Goal: Submit feedback/report problem: Leave review/rating

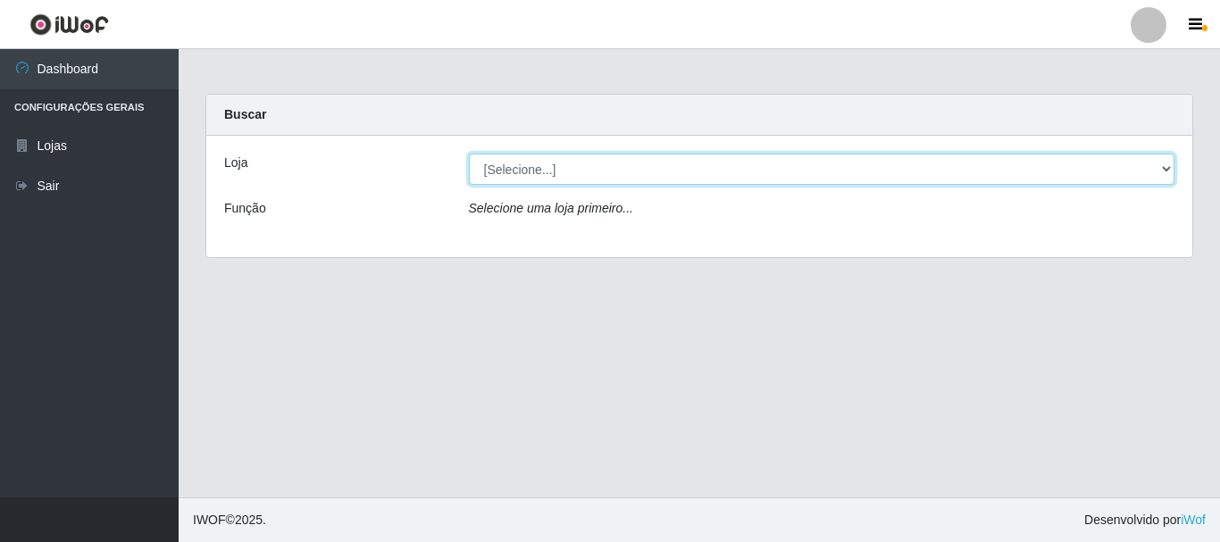
click at [1169, 170] on select "[Selecione...] Nordestão - Alecrim" at bounding box center [822, 169] width 706 height 31
select select "453"
click at [469, 154] on select "[Selecione...] Nordestão - Alecrim" at bounding box center [822, 169] width 706 height 31
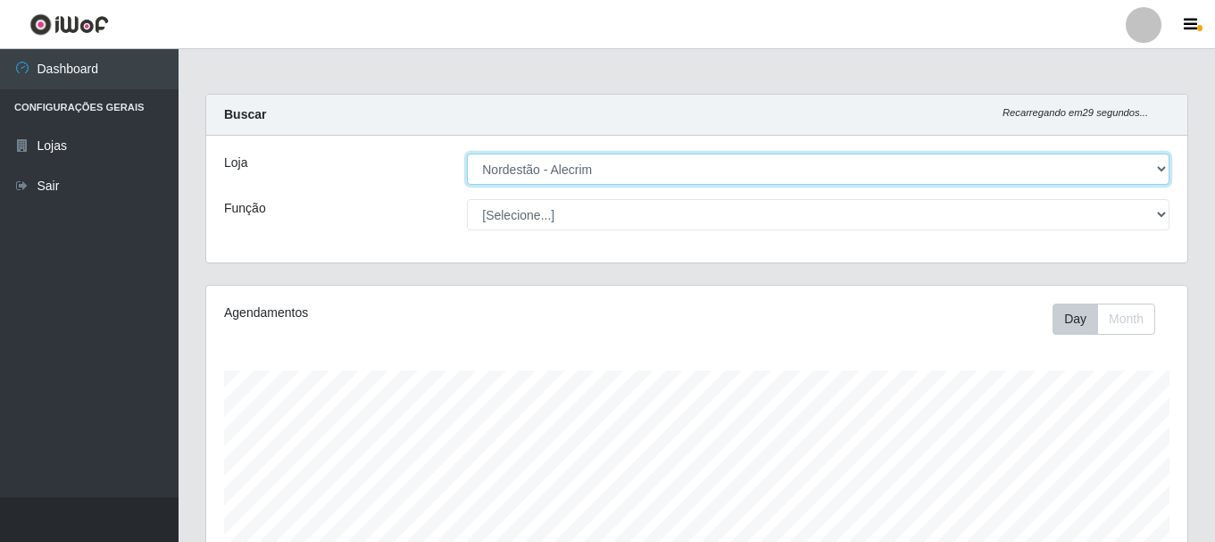
scroll to position [371, 981]
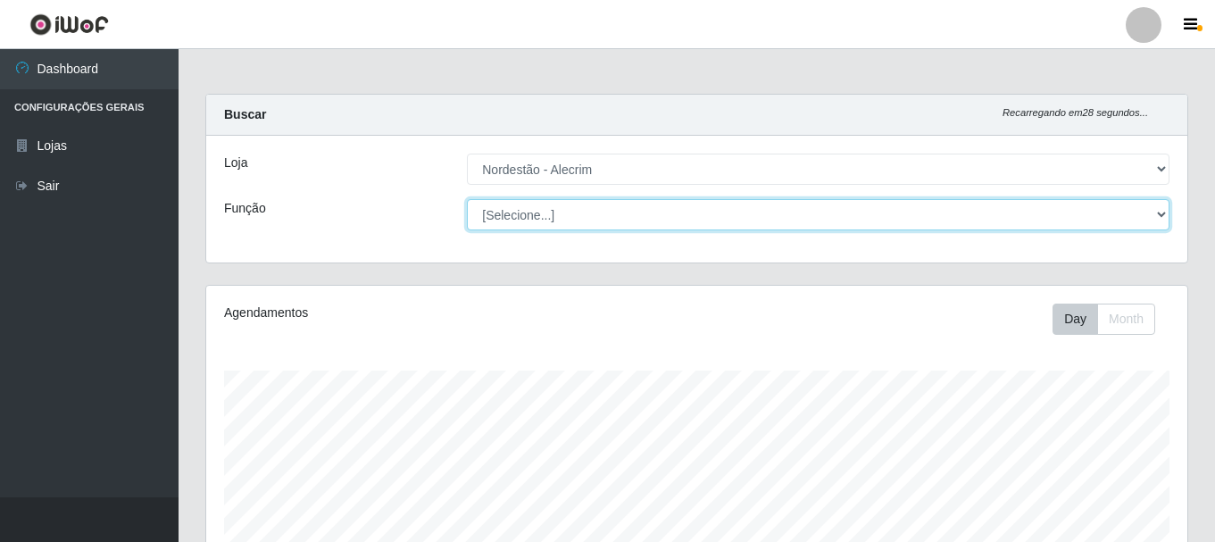
click at [1159, 216] on select "[Selecione...] Balconista + Balconista de Padaria Balconista de Padaria ++ Emba…" at bounding box center [818, 214] width 703 height 31
select select "1"
click at [467, 199] on select "[Selecione...] Balconista + Balconista de Padaria Balconista de Padaria ++ Emba…" at bounding box center [818, 214] width 703 height 31
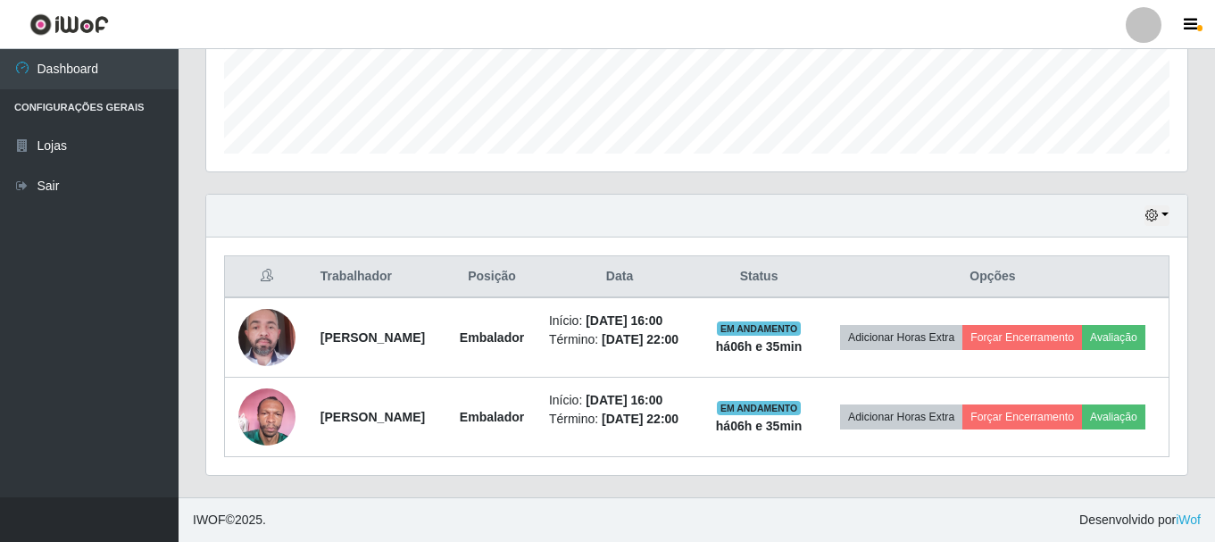
scroll to position [512, 0]
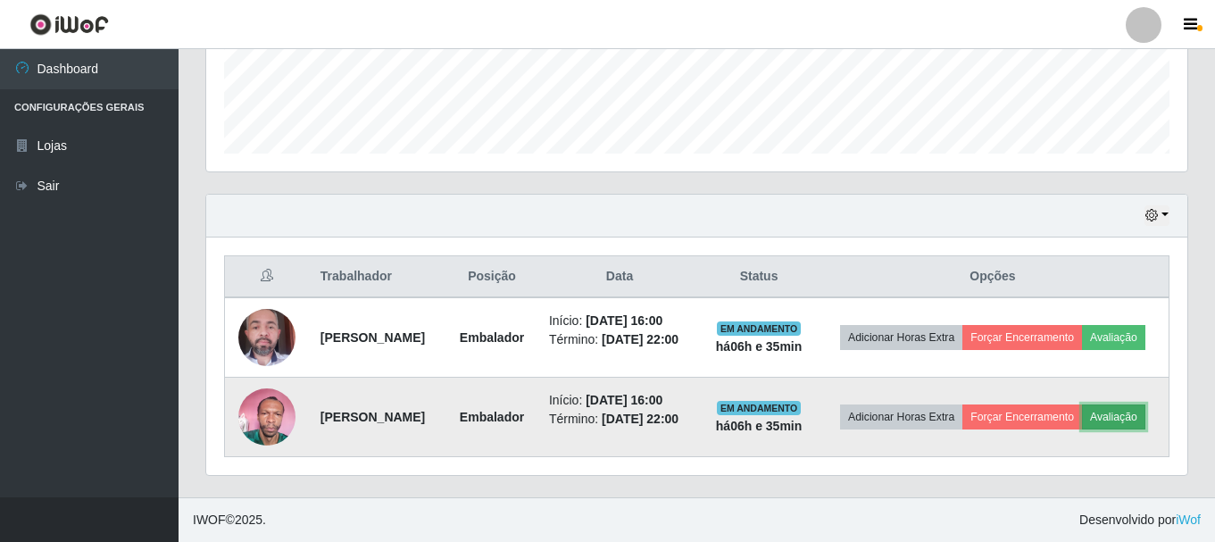
click at [1082, 427] on button "Avaliação" at bounding box center [1113, 416] width 63 height 25
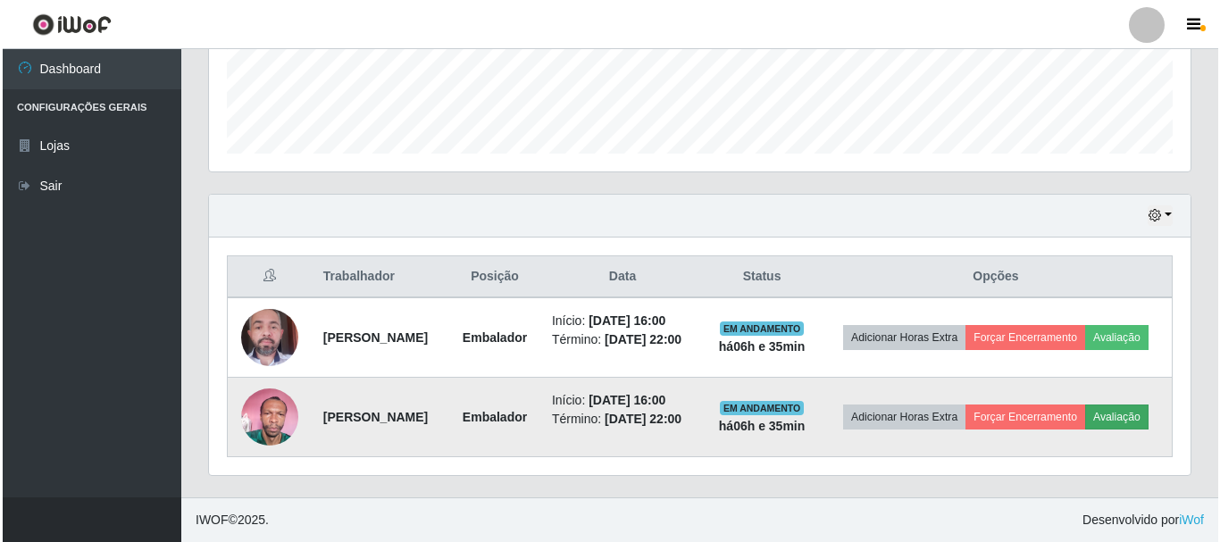
scroll to position [371, 972]
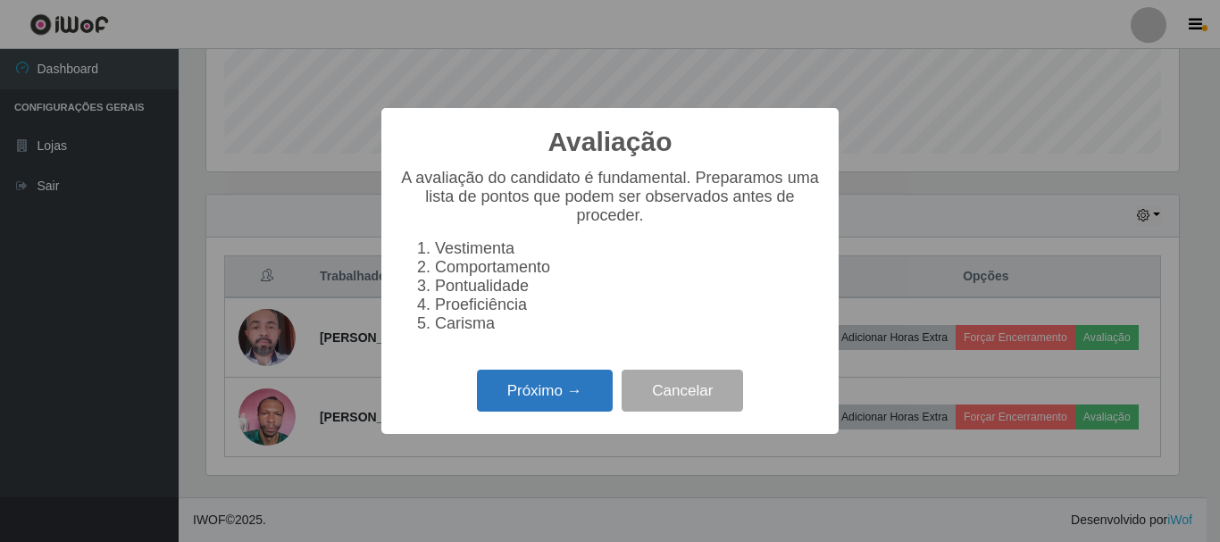
click at [566, 408] on button "Próximo →" at bounding box center [545, 391] width 136 height 42
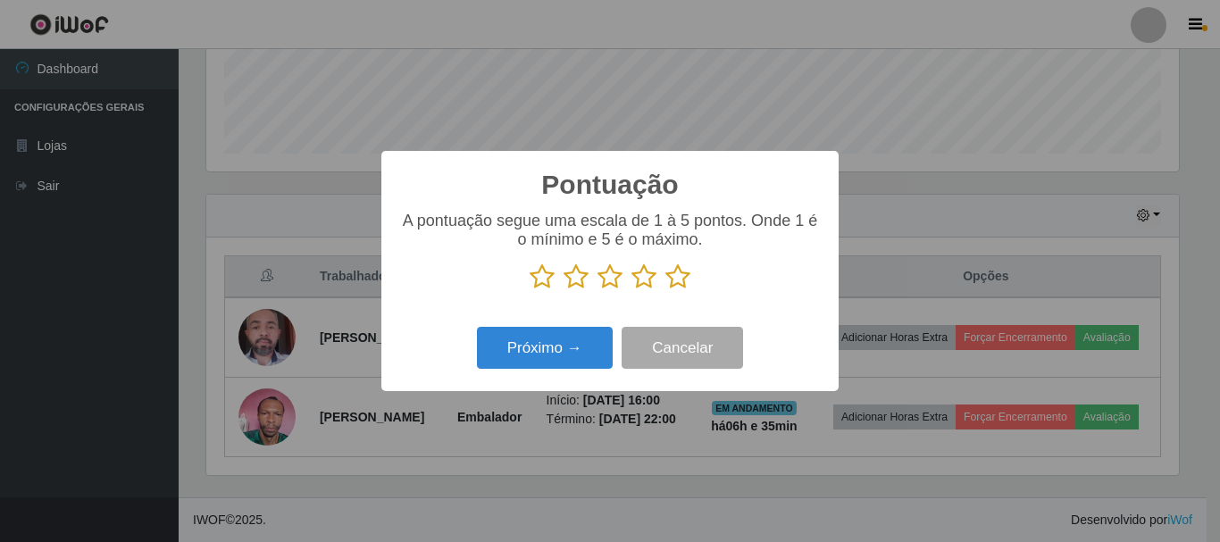
click at [671, 278] on icon at bounding box center [677, 276] width 25 height 27
click at [665, 290] on input "radio" at bounding box center [665, 290] width 0 height 0
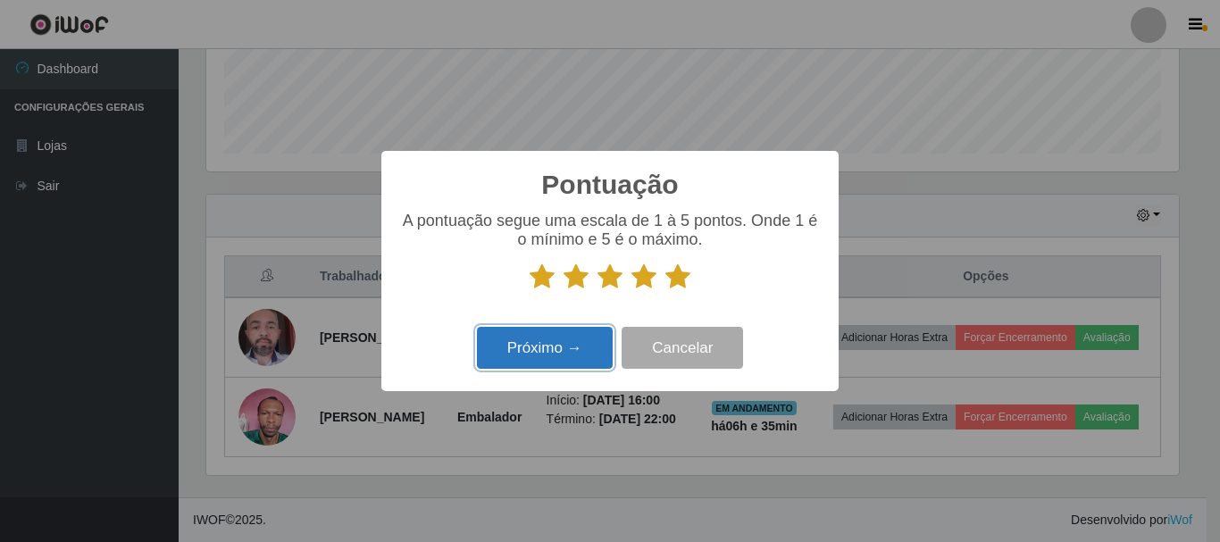
click at [588, 345] on button "Próximo →" at bounding box center [545, 348] width 136 height 42
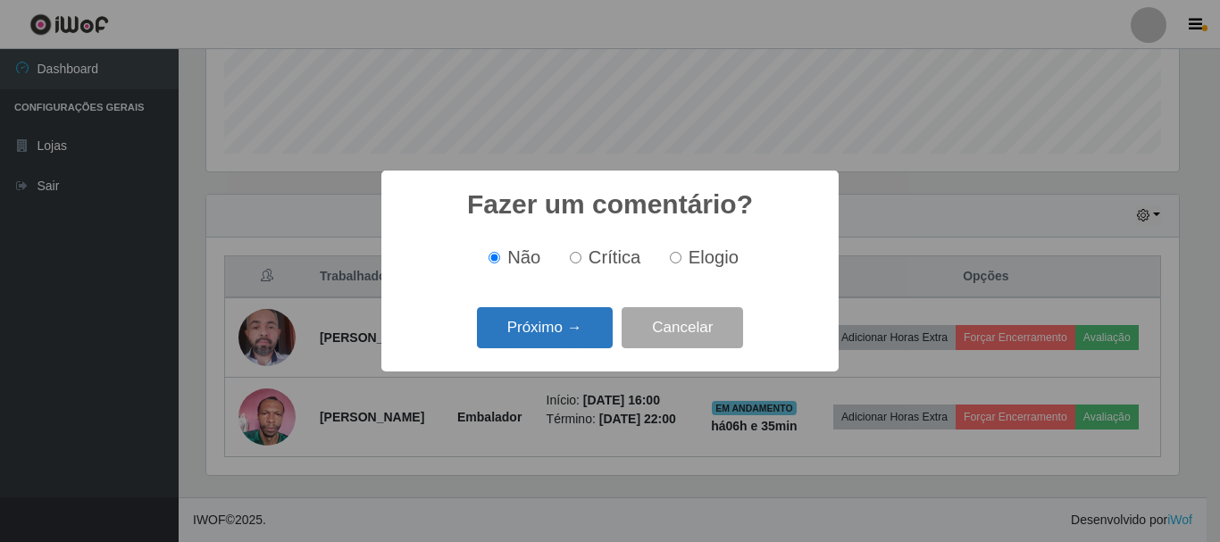
click at [596, 323] on button "Próximo →" at bounding box center [545, 328] width 136 height 42
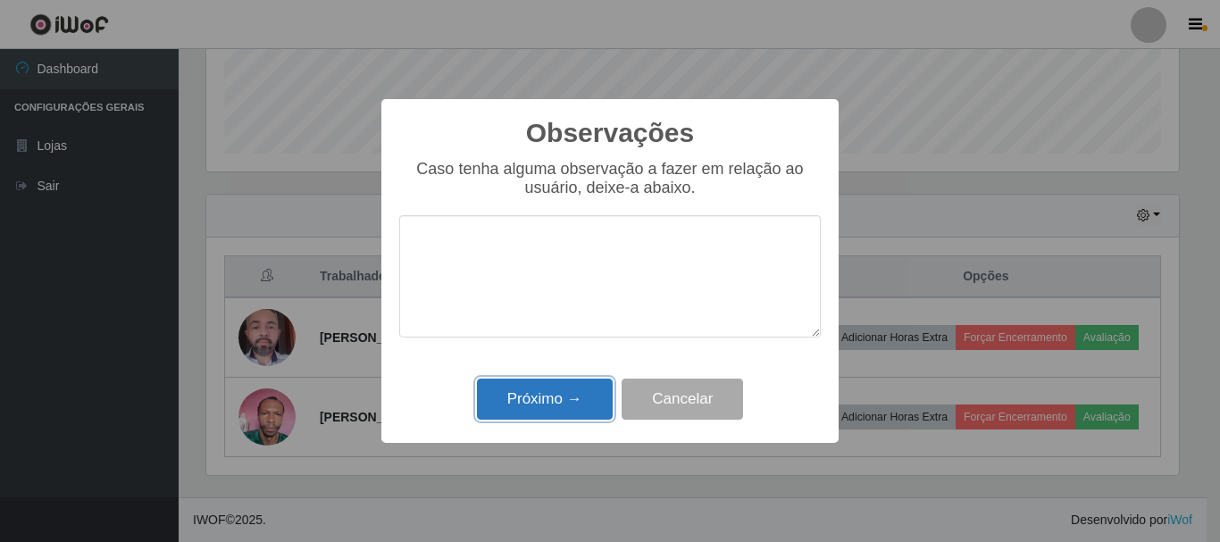
click at [568, 400] on button "Próximo →" at bounding box center [545, 400] width 136 height 42
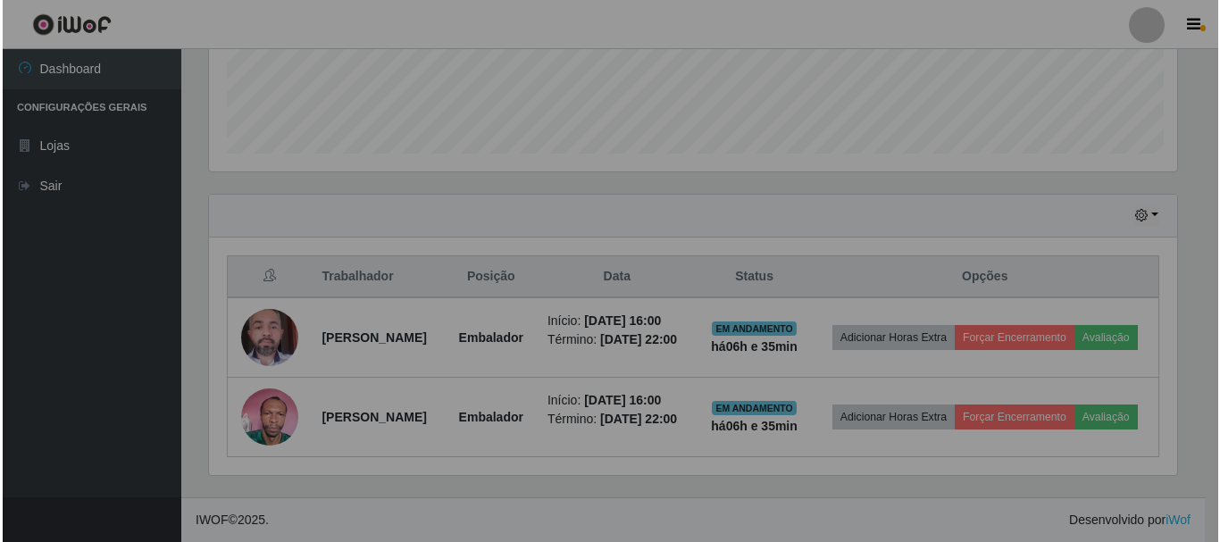
scroll to position [371, 981]
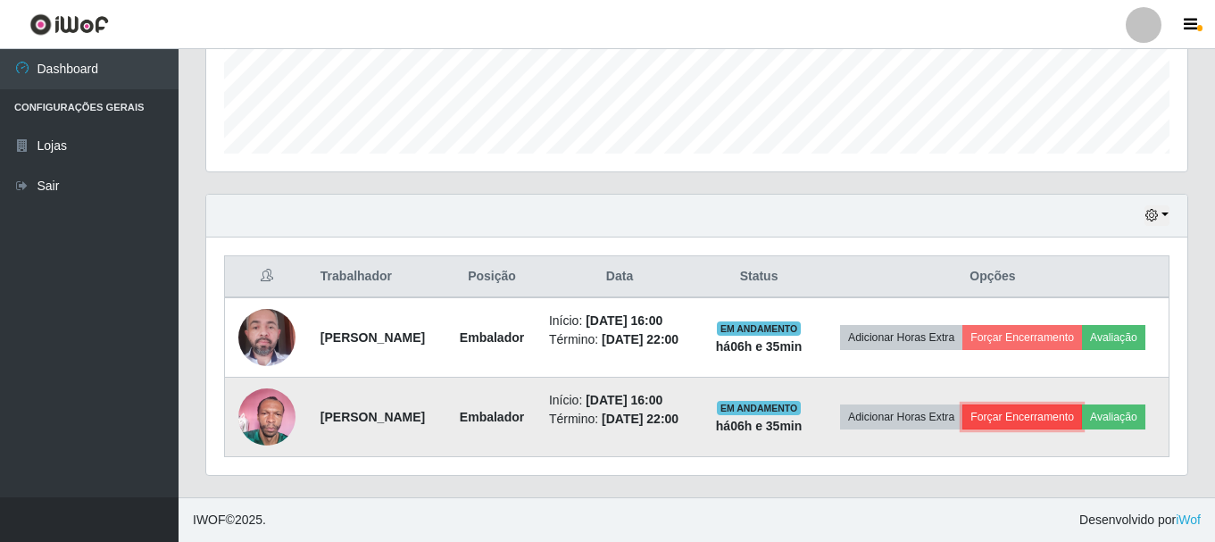
click at [1064, 404] on button "Forçar Encerramento" at bounding box center [1023, 416] width 120 height 25
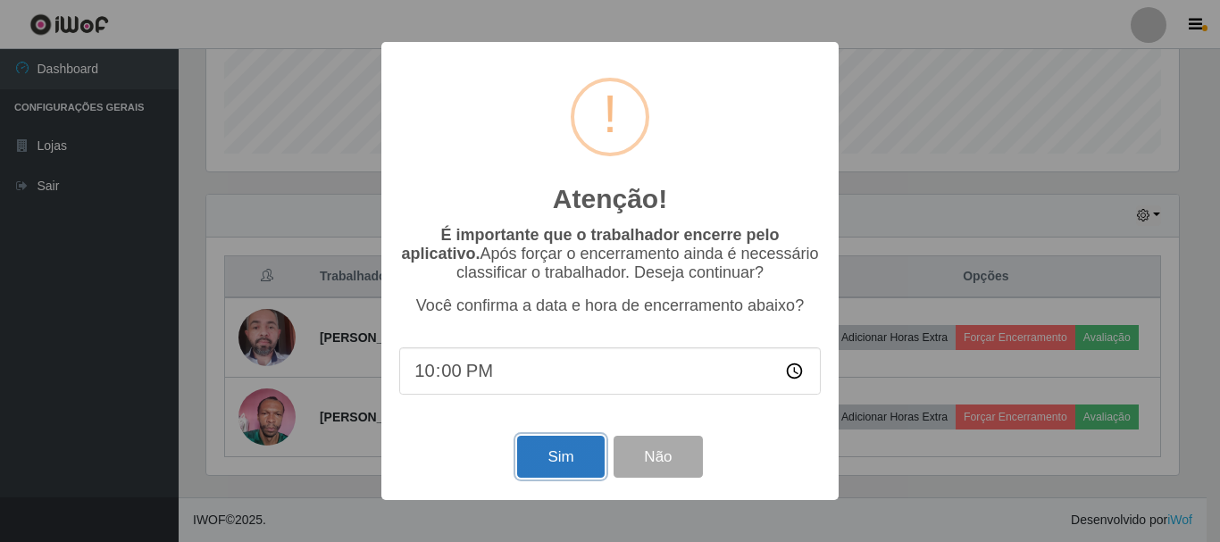
click at [580, 450] on button "Sim" at bounding box center [560, 457] width 87 height 42
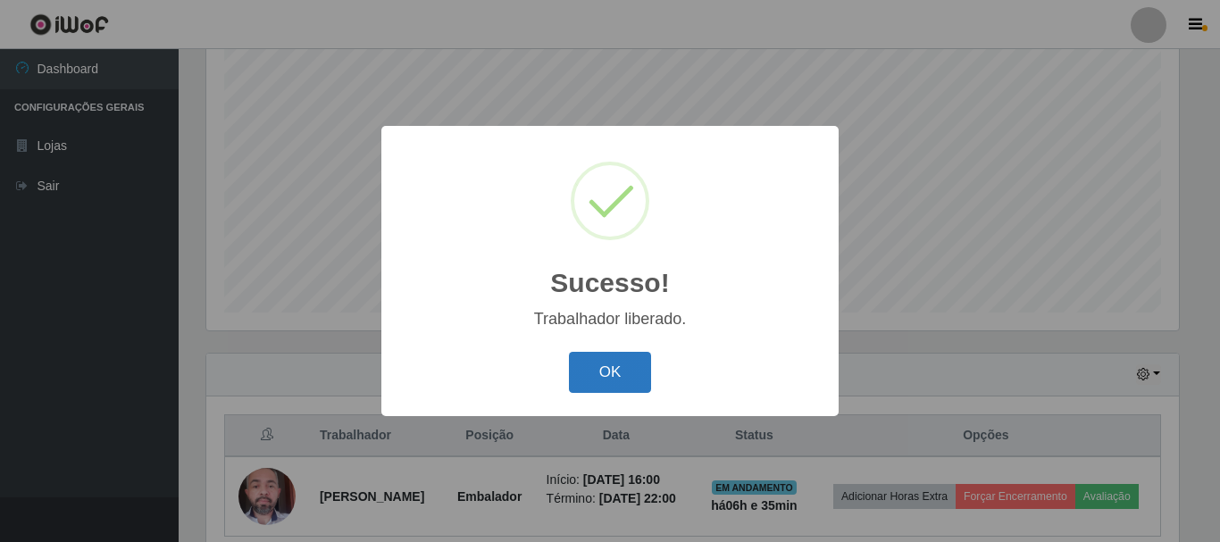
click at [613, 371] on button "OK" at bounding box center [610, 373] width 83 height 42
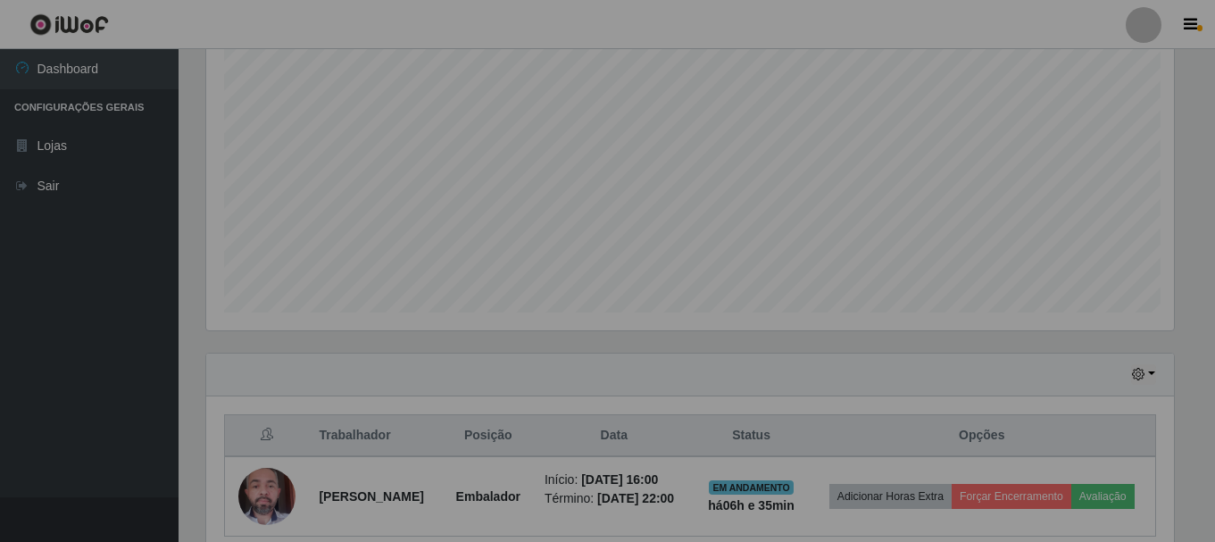
scroll to position [371, 981]
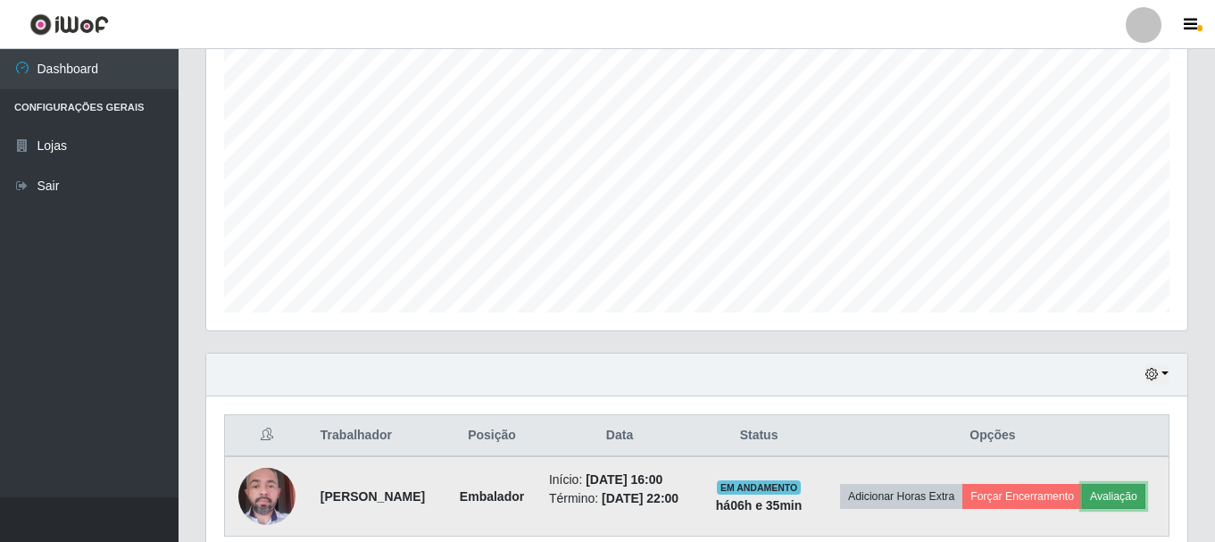
click at [1082, 509] on button "Avaliação" at bounding box center [1113, 496] width 63 height 25
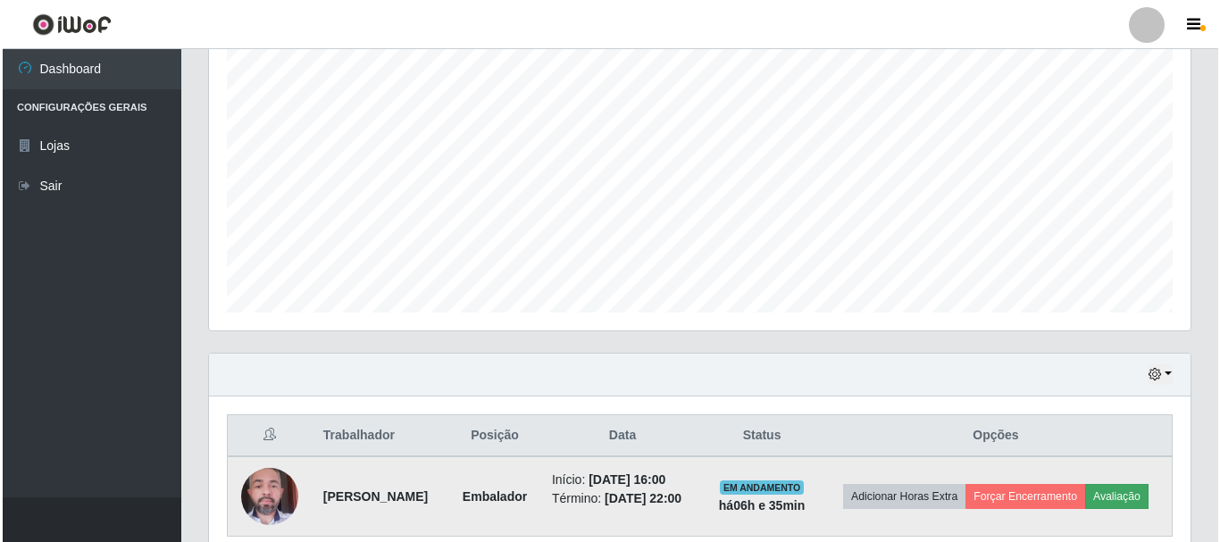
scroll to position [371, 972]
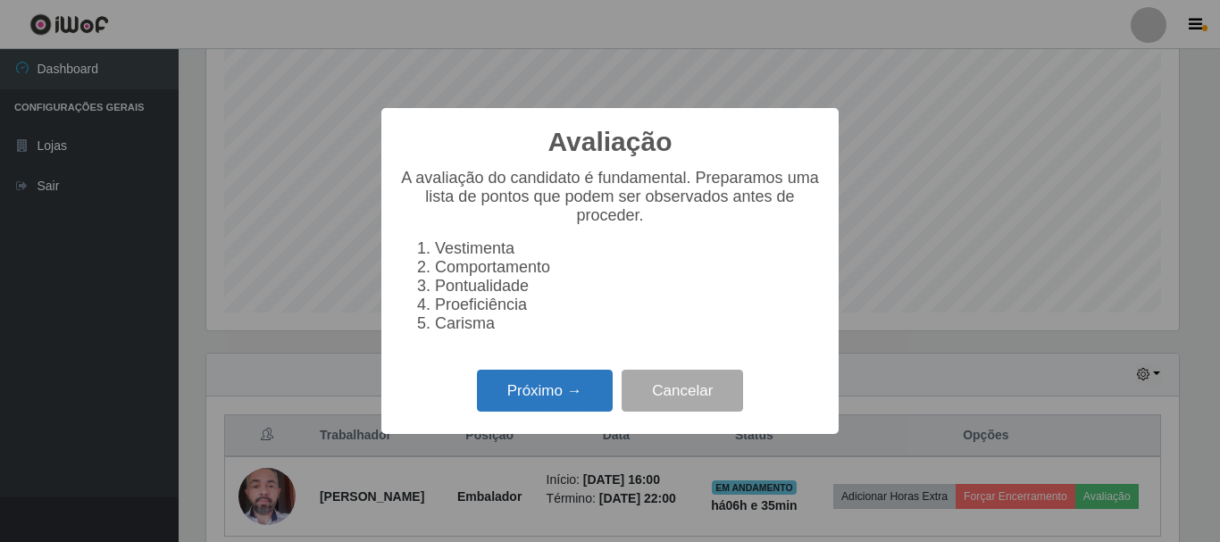
click at [523, 406] on button "Próximo →" at bounding box center [545, 391] width 136 height 42
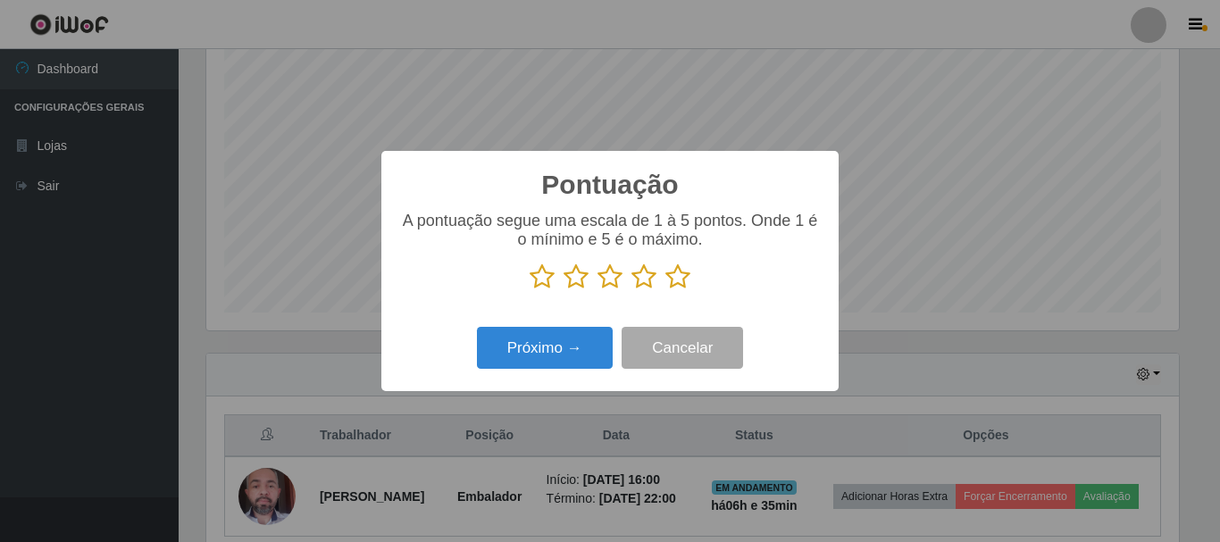
scroll to position [892559, 891958]
click at [677, 277] on icon at bounding box center [677, 276] width 25 height 27
click at [665, 290] on input "radio" at bounding box center [665, 290] width 0 height 0
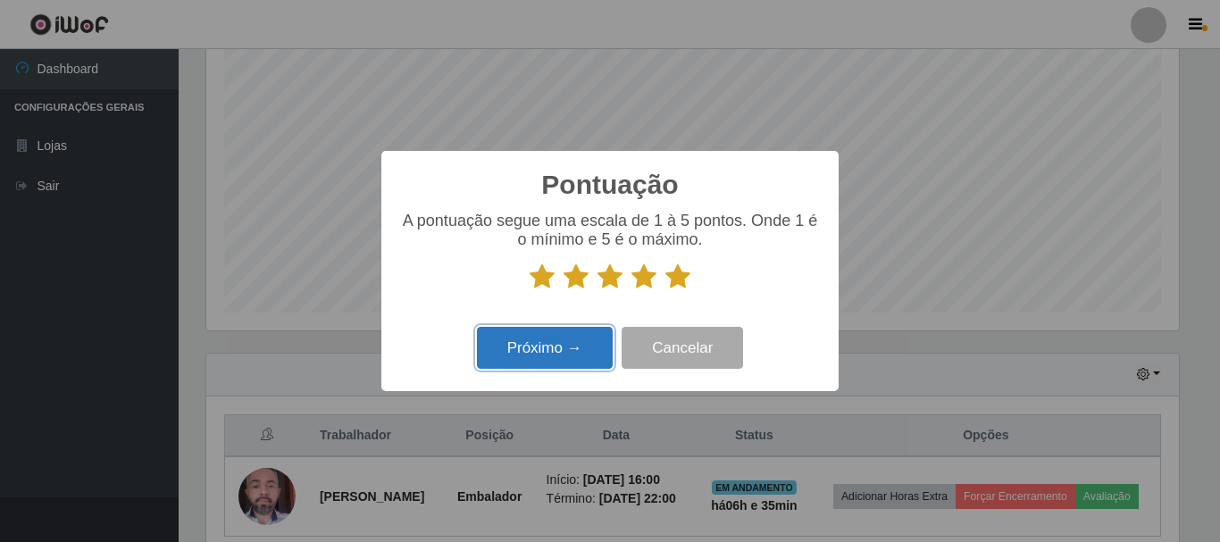
click at [573, 355] on button "Próximo →" at bounding box center [545, 348] width 136 height 42
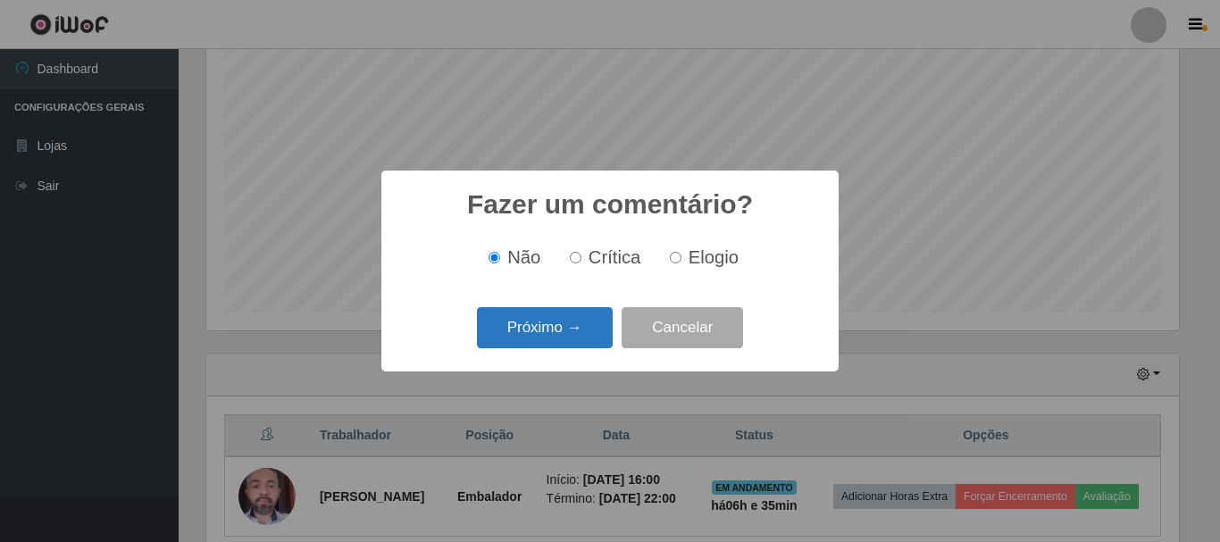
click at [554, 330] on button "Próximo →" at bounding box center [545, 328] width 136 height 42
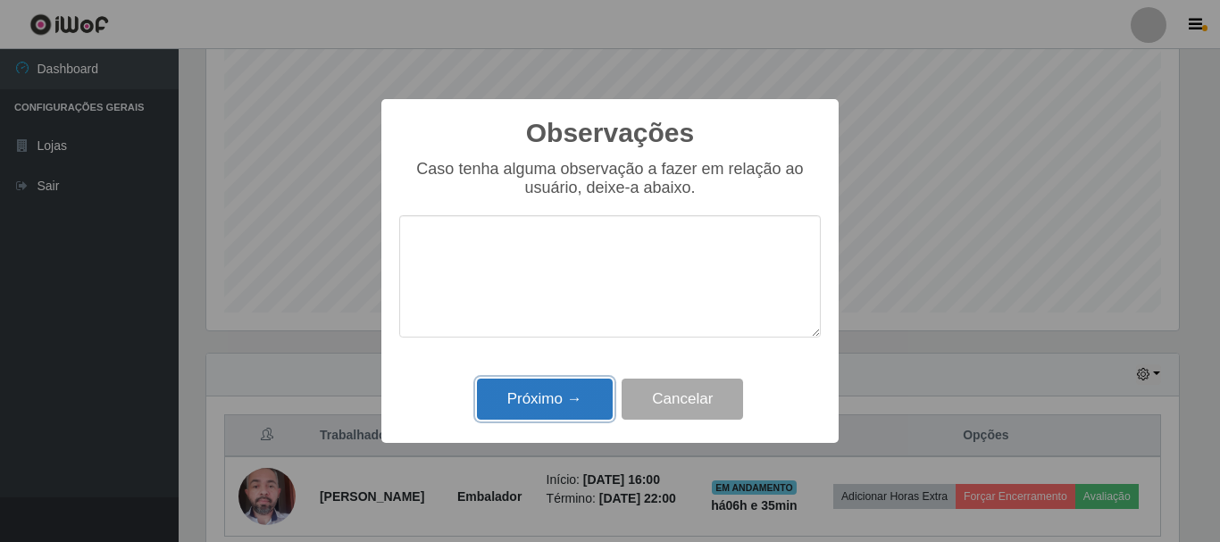
click at [565, 400] on button "Próximo →" at bounding box center [545, 400] width 136 height 42
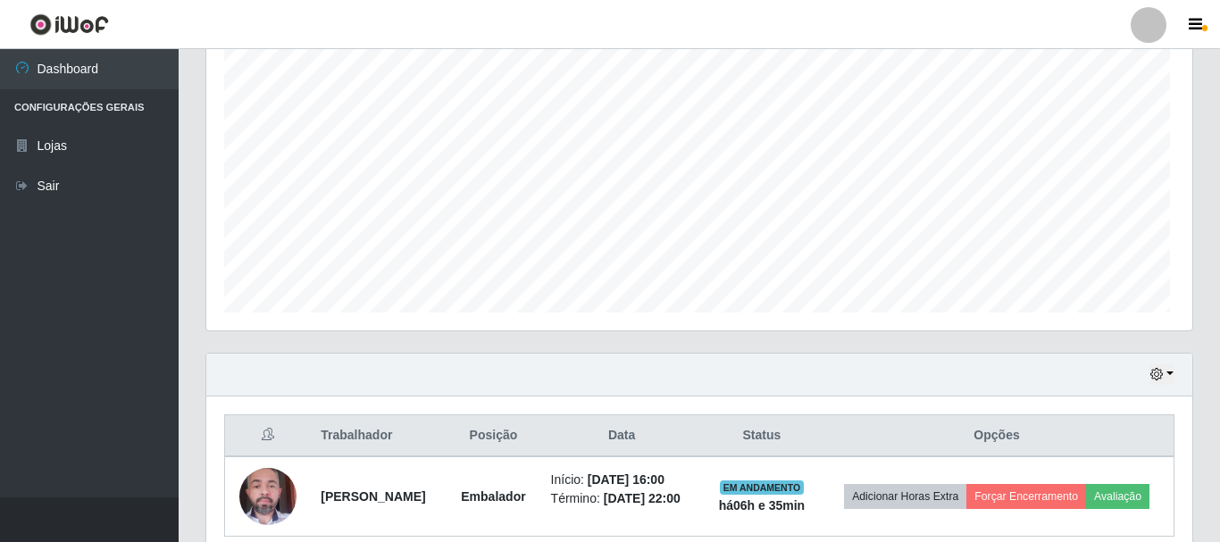
scroll to position [371, 981]
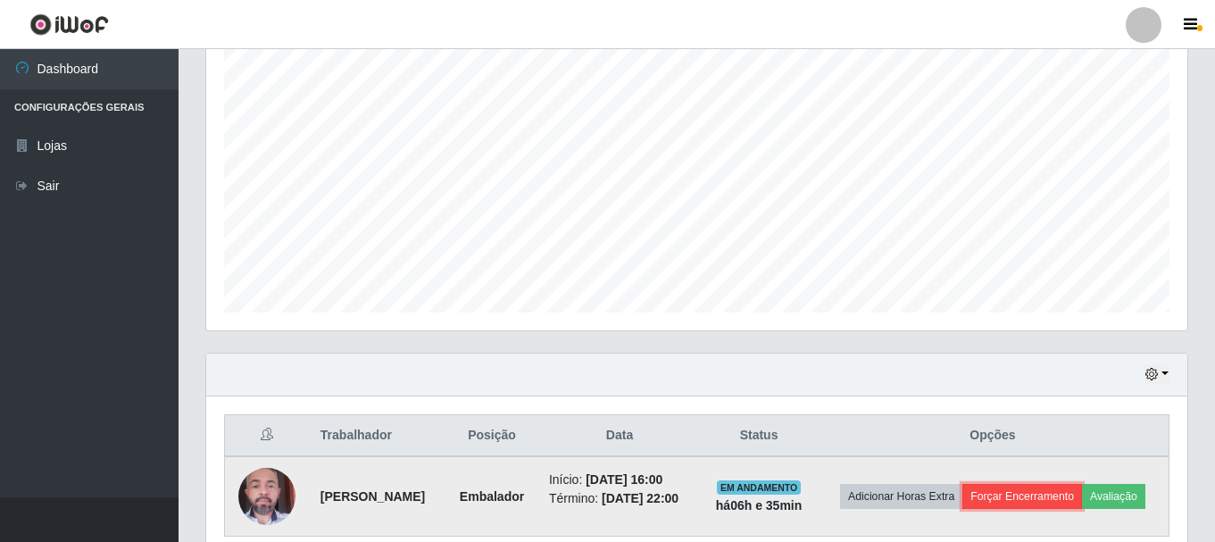
click at [1043, 487] on button "Forçar Encerramento" at bounding box center [1023, 496] width 120 height 25
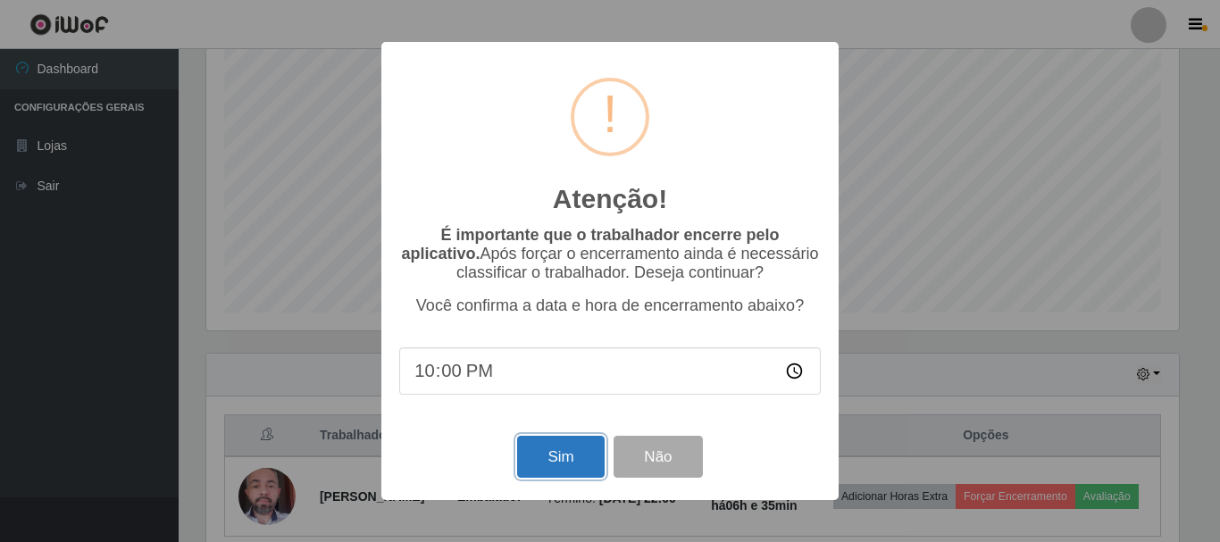
click at [559, 452] on button "Sim" at bounding box center [560, 457] width 87 height 42
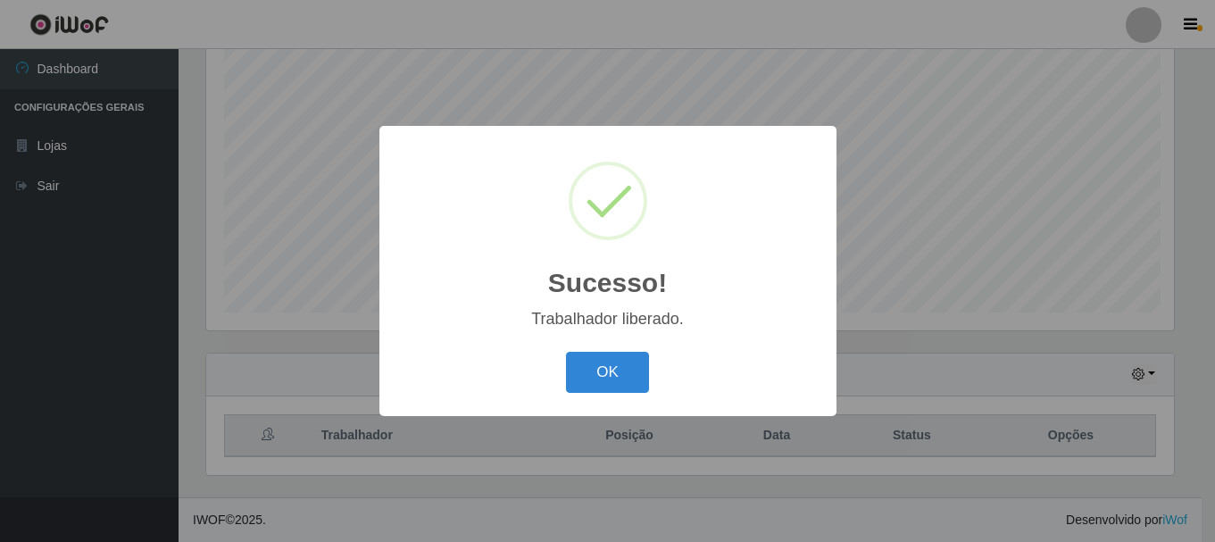
scroll to position [0, 0]
click at [621, 356] on button "OK" at bounding box center [610, 373] width 83 height 42
